Goal: Navigation & Orientation: Find specific page/section

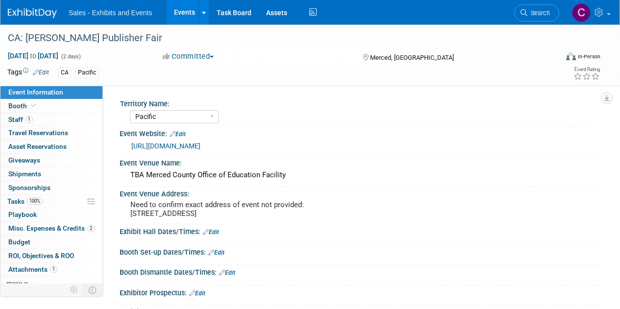
select select "Pacific"
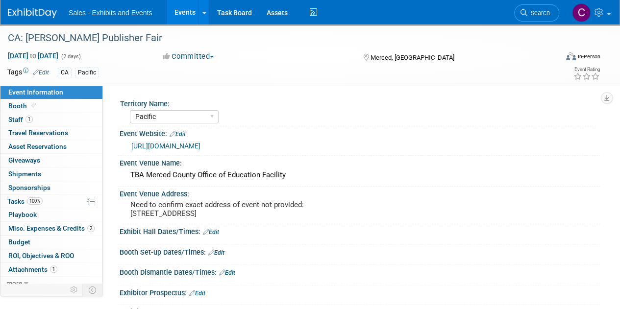
click at [186, 7] on link "Events" at bounding box center [185, 12] width 36 height 24
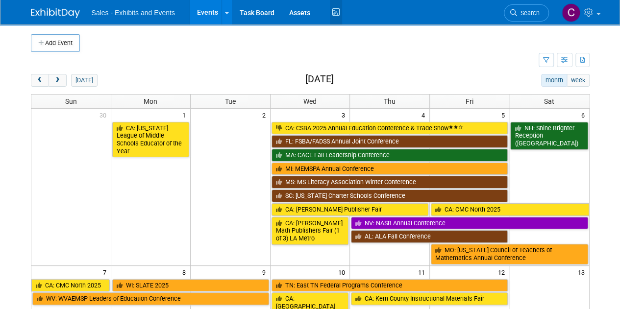
click at [331, 13] on icon at bounding box center [336, 12] width 12 height 15
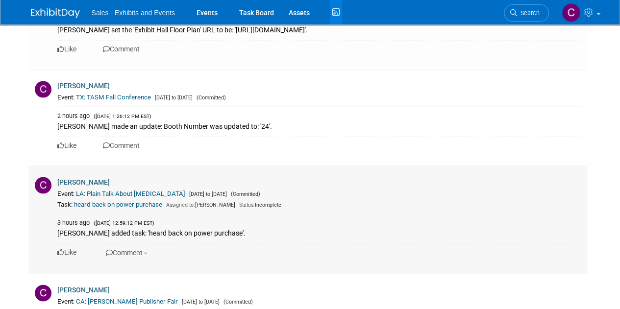
scroll to position [2732, 0]
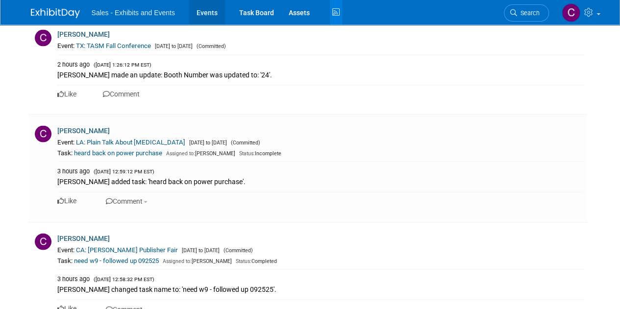
click at [192, 11] on link "Events" at bounding box center [207, 12] width 36 height 24
